Goal: Task Accomplishment & Management: Use online tool/utility

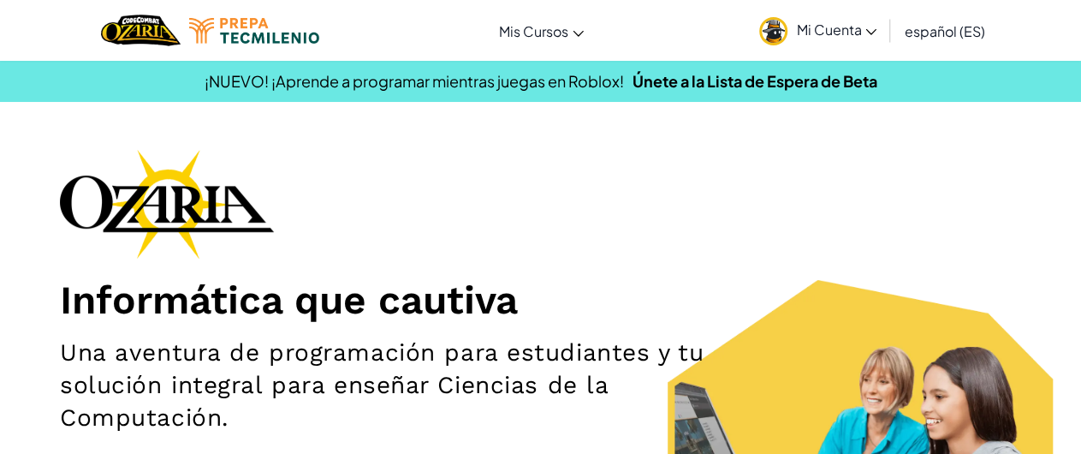
click at [810, 54] on link "Mi Cuenta" at bounding box center [818, 30] width 134 height 54
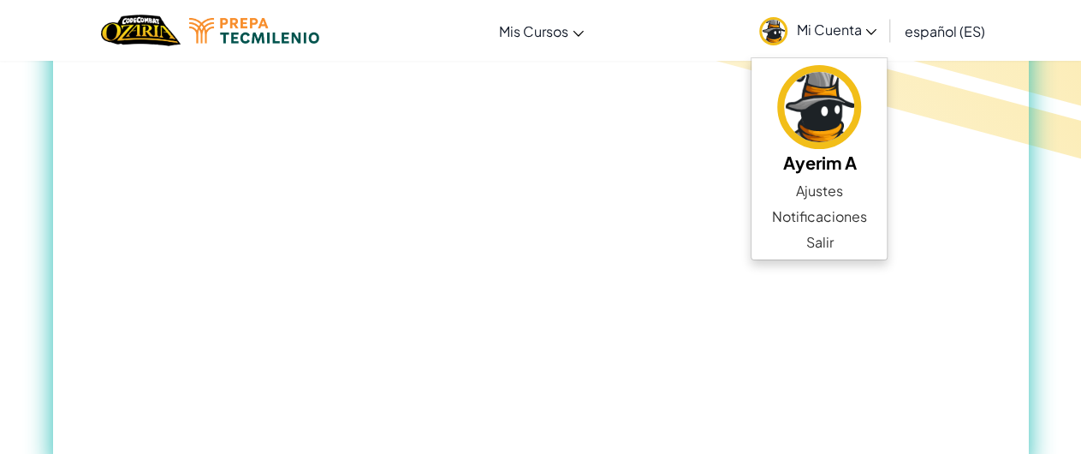
scroll to position [905, 0]
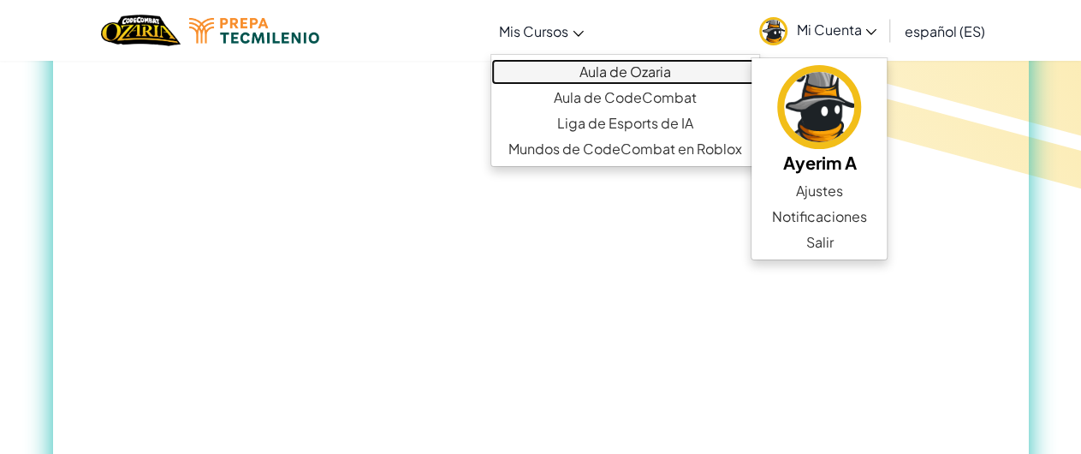
click at [616, 73] on link "Aula de Ozaria" at bounding box center [625, 72] width 268 height 26
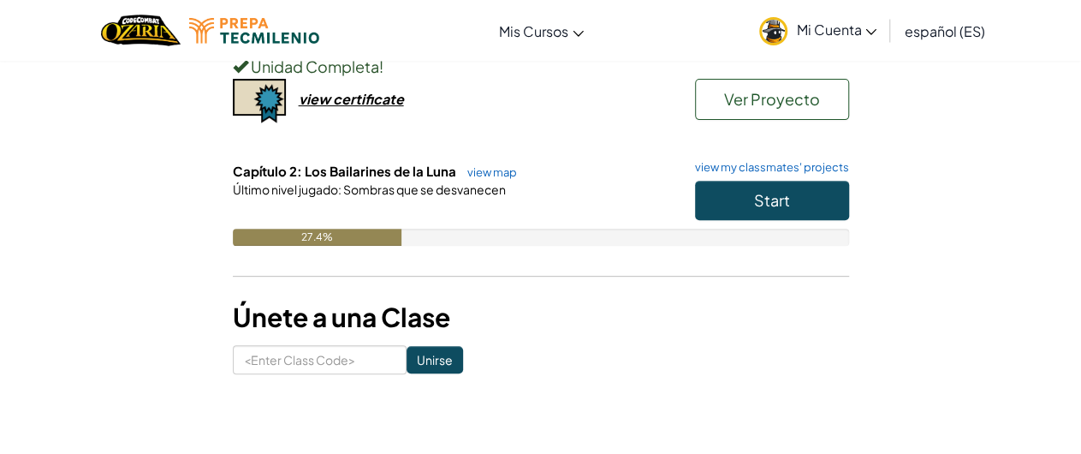
scroll to position [219, 0]
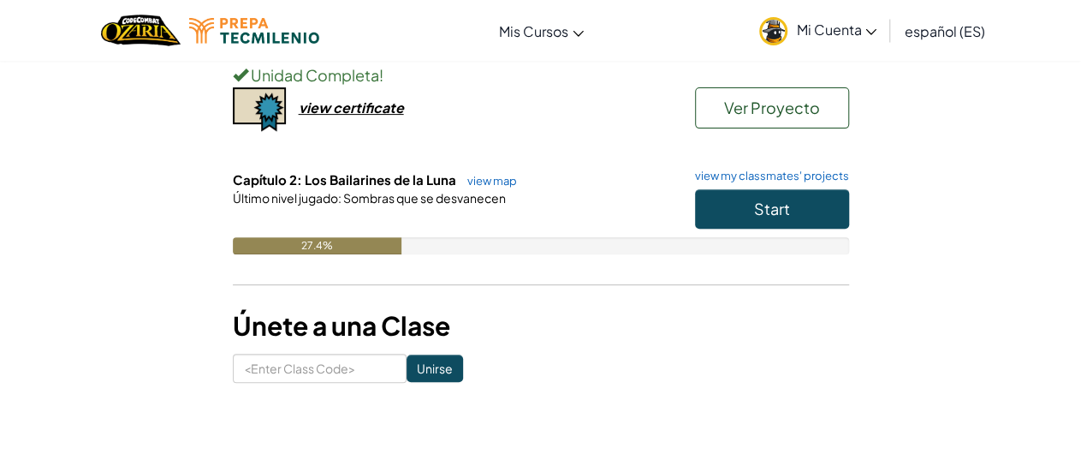
click at [760, 184] on h6 "Capítulo 2: Los Bailarines de la Luna view map view my classmates' projects" at bounding box center [541, 179] width 616 height 19
click at [755, 212] on span "Start" at bounding box center [772, 209] width 36 height 20
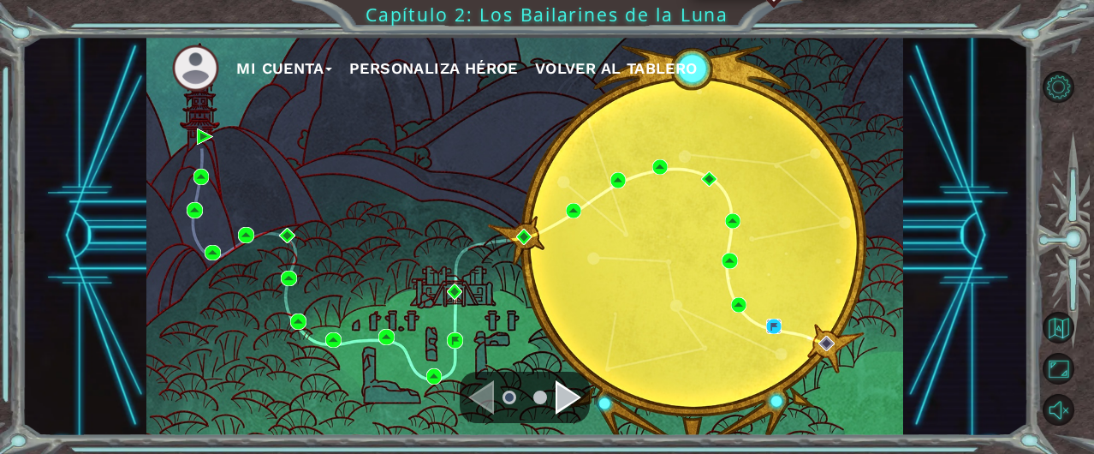
click at [774, 321] on img at bounding box center [774, 326] width 16 height 16
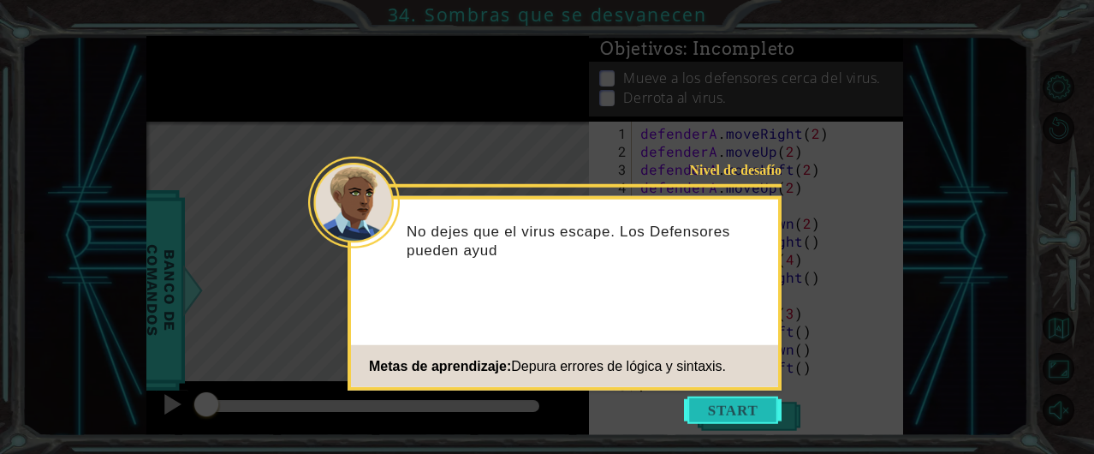
click at [746, 403] on button "Start" at bounding box center [733, 409] width 98 height 27
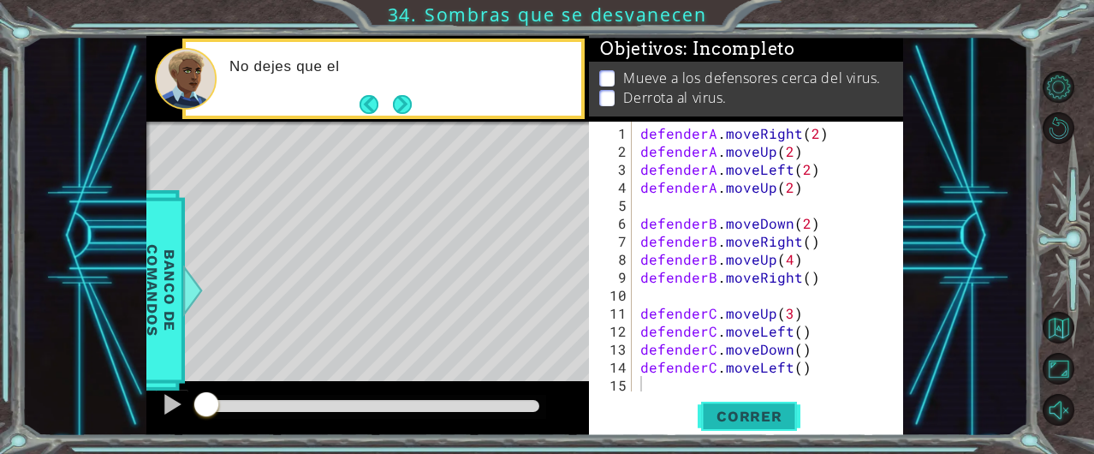
click at [758, 409] on span "Correr" at bounding box center [749, 415] width 100 height 17
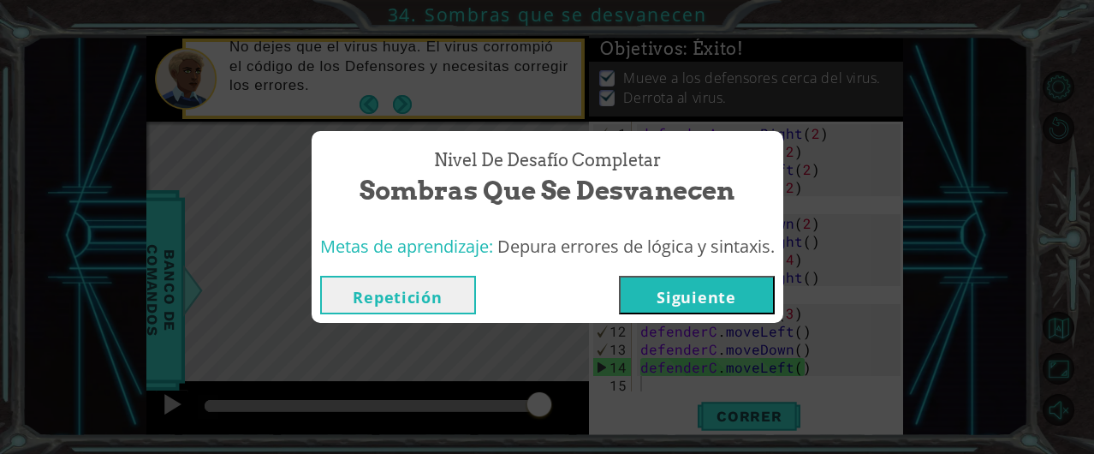
click at [734, 294] on button "Siguiente" at bounding box center [697, 295] width 156 height 39
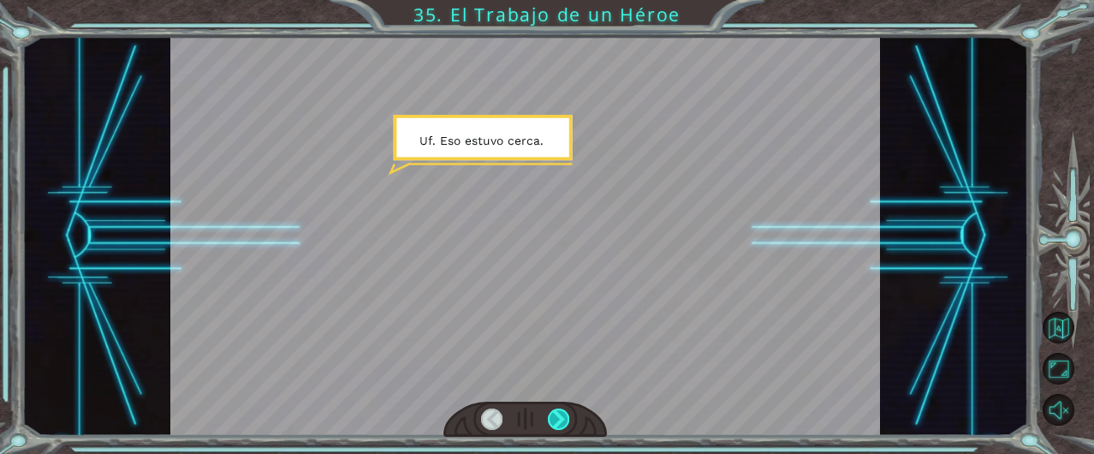
click at [555, 422] on div at bounding box center [558, 418] width 21 height 21
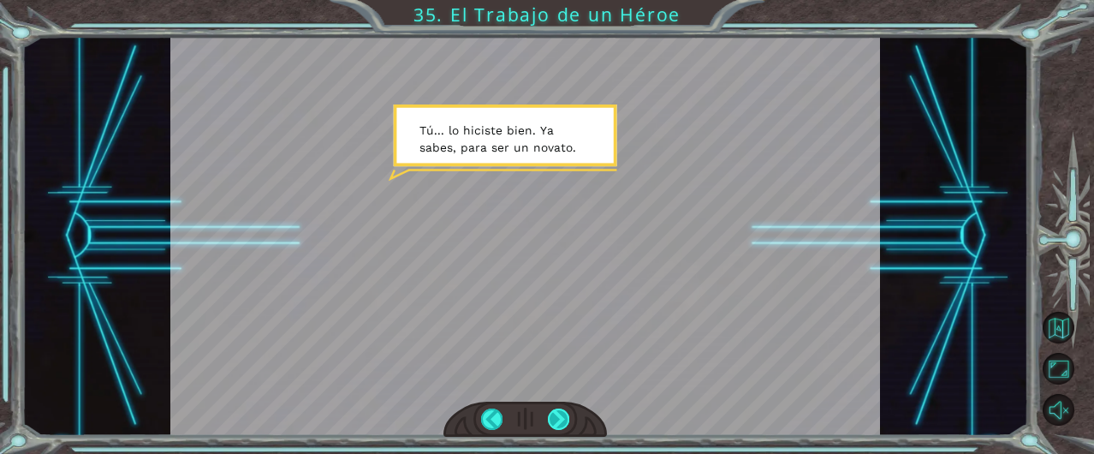
click at [555, 422] on div at bounding box center [558, 418] width 21 height 21
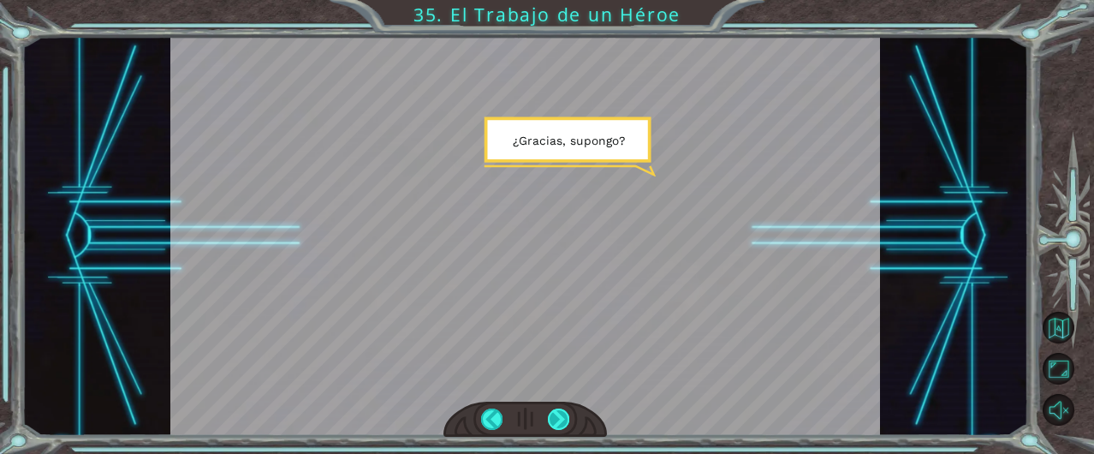
click at [555, 422] on div at bounding box center [558, 418] width 21 height 21
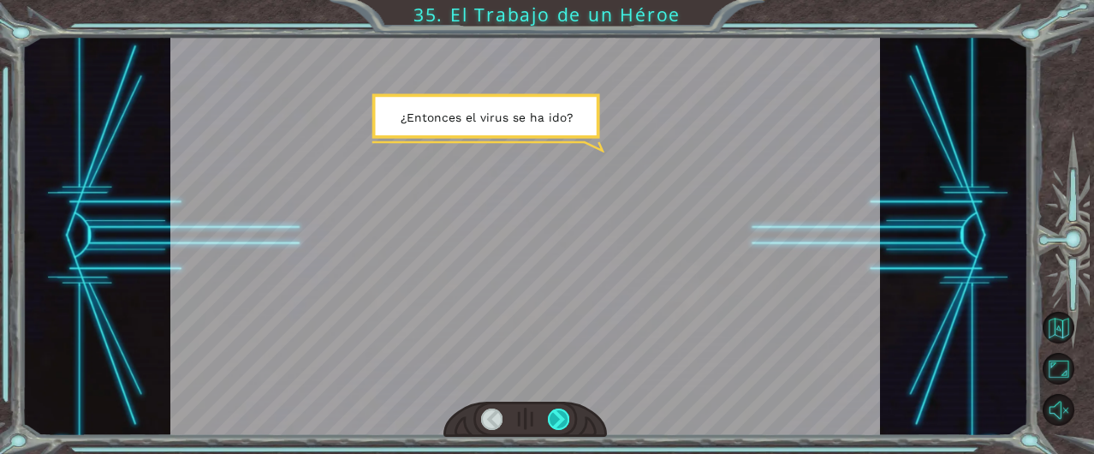
click at [555, 422] on div at bounding box center [558, 418] width 21 height 21
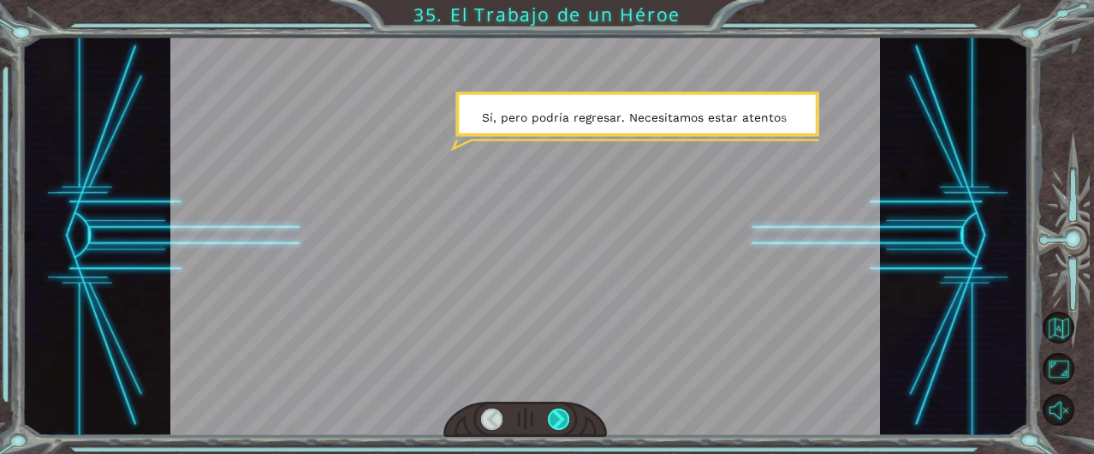
click at [555, 422] on div at bounding box center [558, 418] width 21 height 21
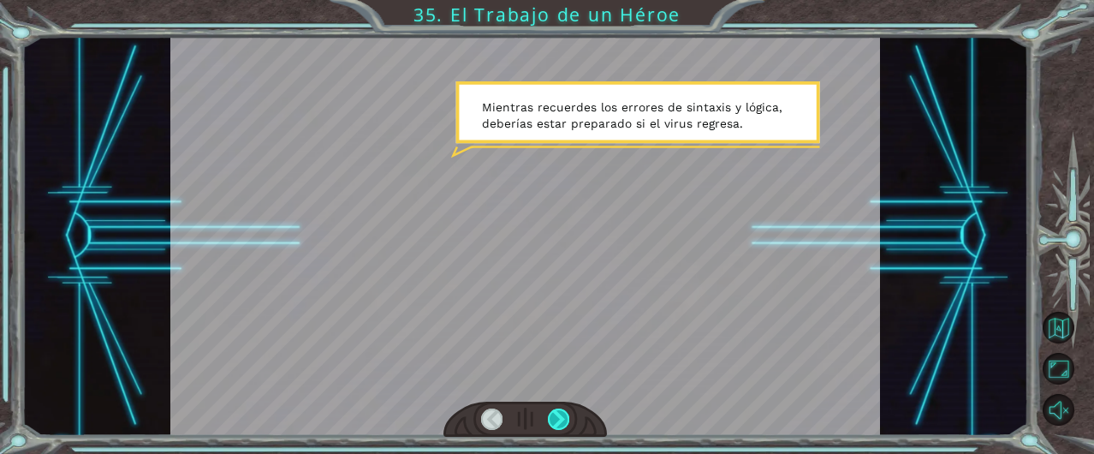
click at [557, 414] on div at bounding box center [558, 418] width 21 height 21
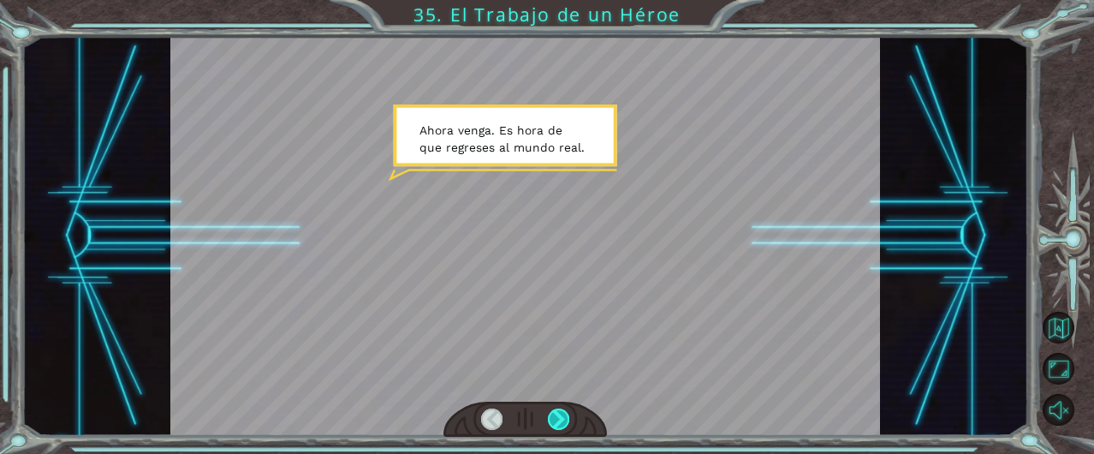
click at [557, 414] on div at bounding box center [558, 418] width 21 height 21
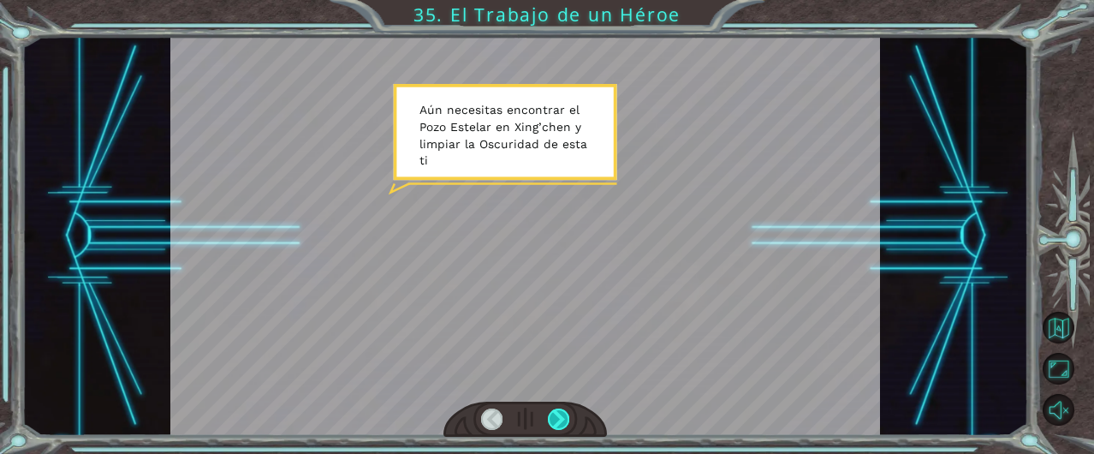
click at [557, 414] on div at bounding box center [558, 418] width 21 height 21
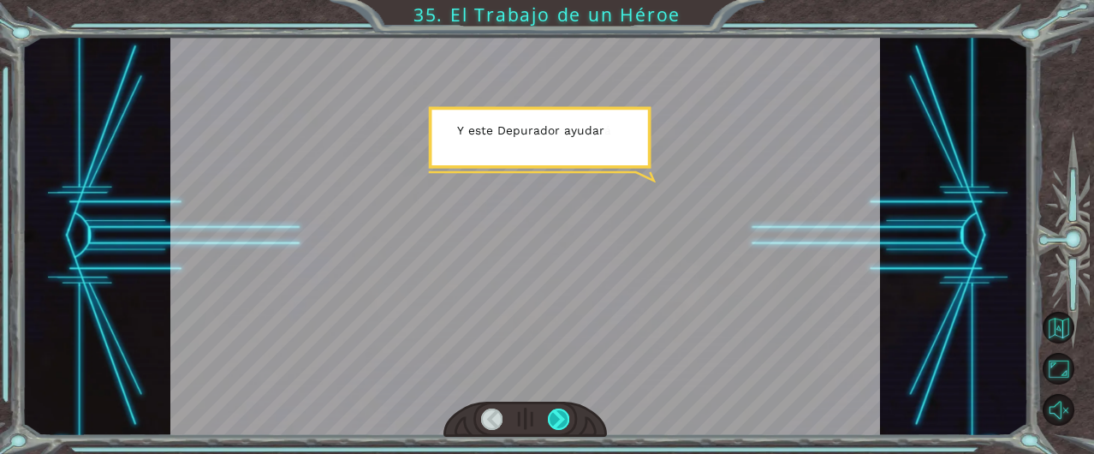
click at [557, 414] on div at bounding box center [558, 418] width 21 height 21
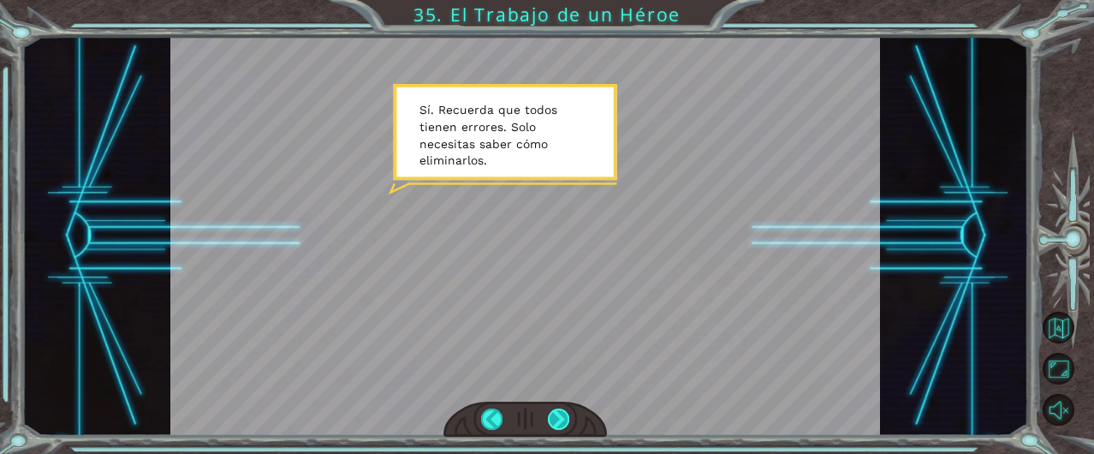
click at [564, 413] on div at bounding box center [558, 418] width 21 height 21
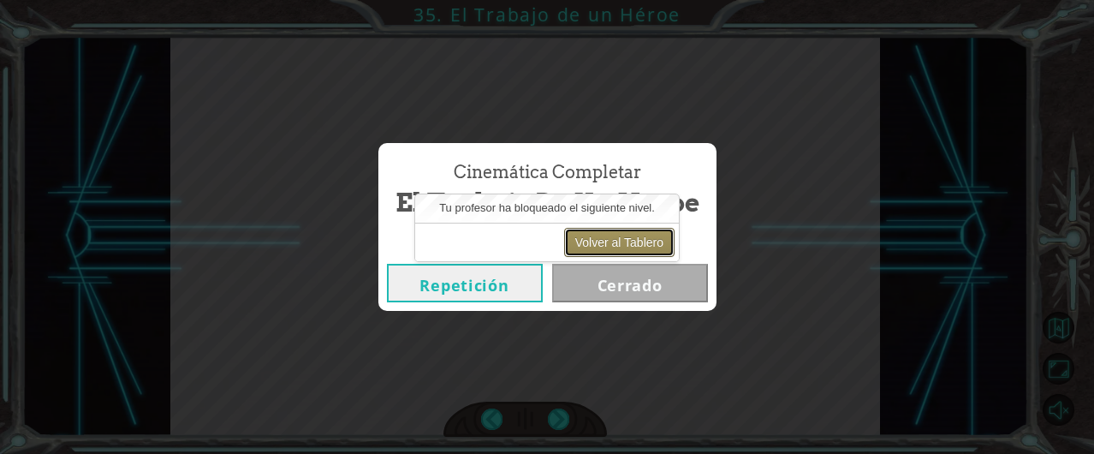
click at [612, 238] on button "Volver al Tablero" at bounding box center [619, 242] width 110 height 29
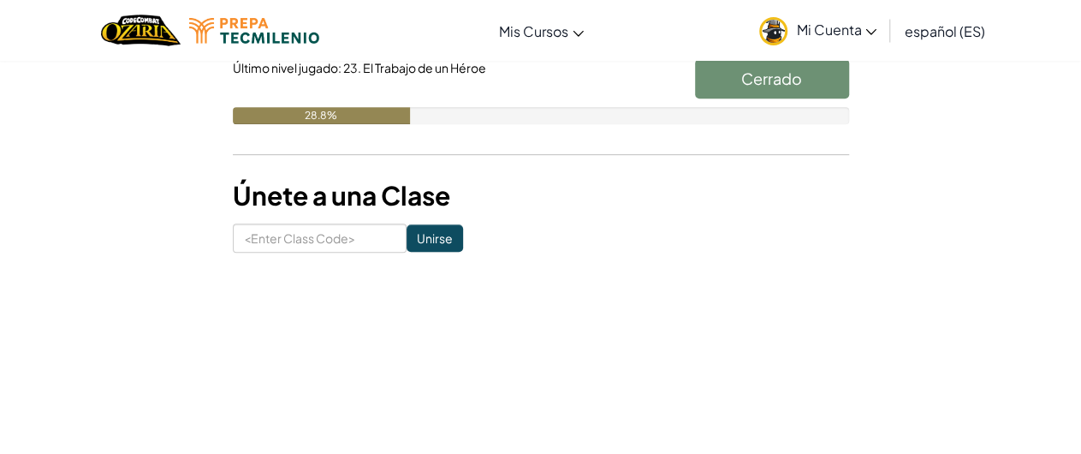
scroll to position [342, 0]
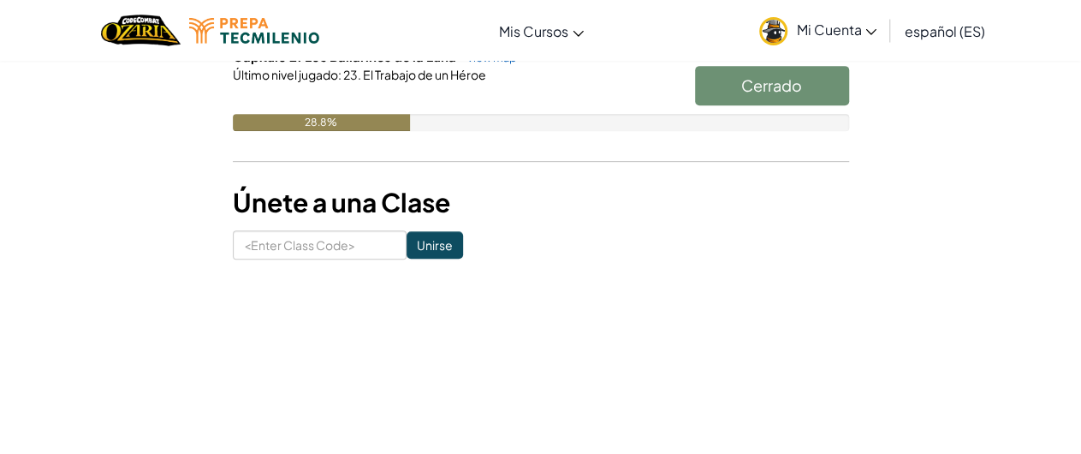
click at [808, 90] on div "Cerrado" at bounding box center [763, 90] width 171 height 48
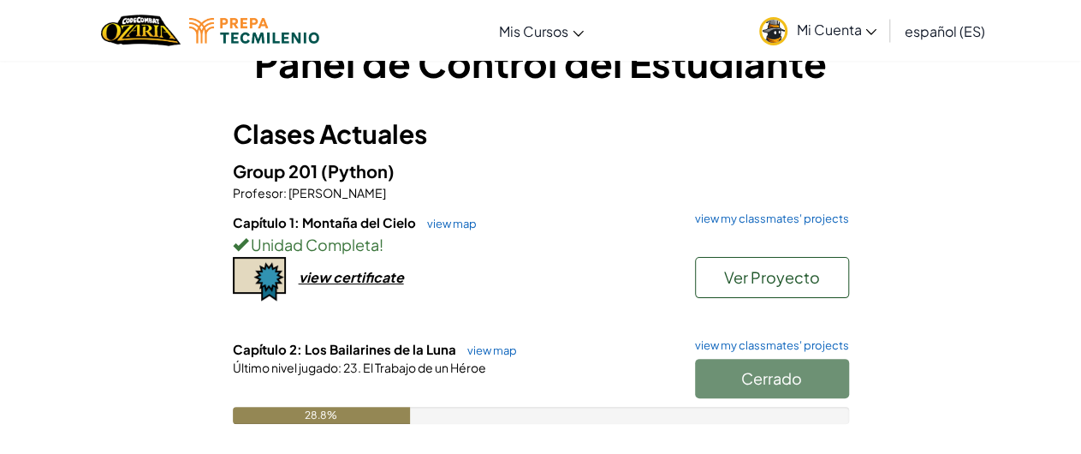
scroll to position [49, 0]
